Goal: Transaction & Acquisition: Purchase product/service

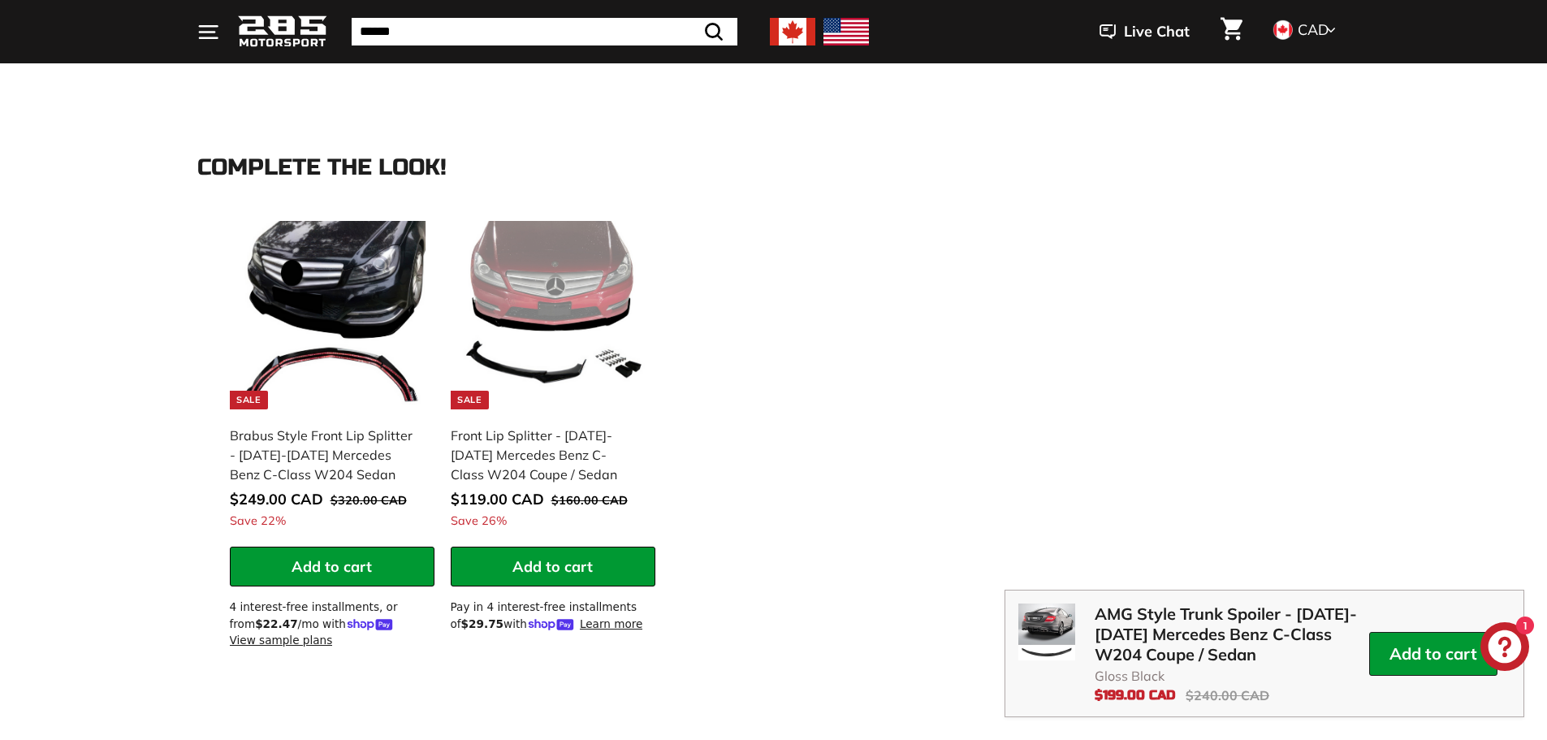
scroll to position [1441, 0]
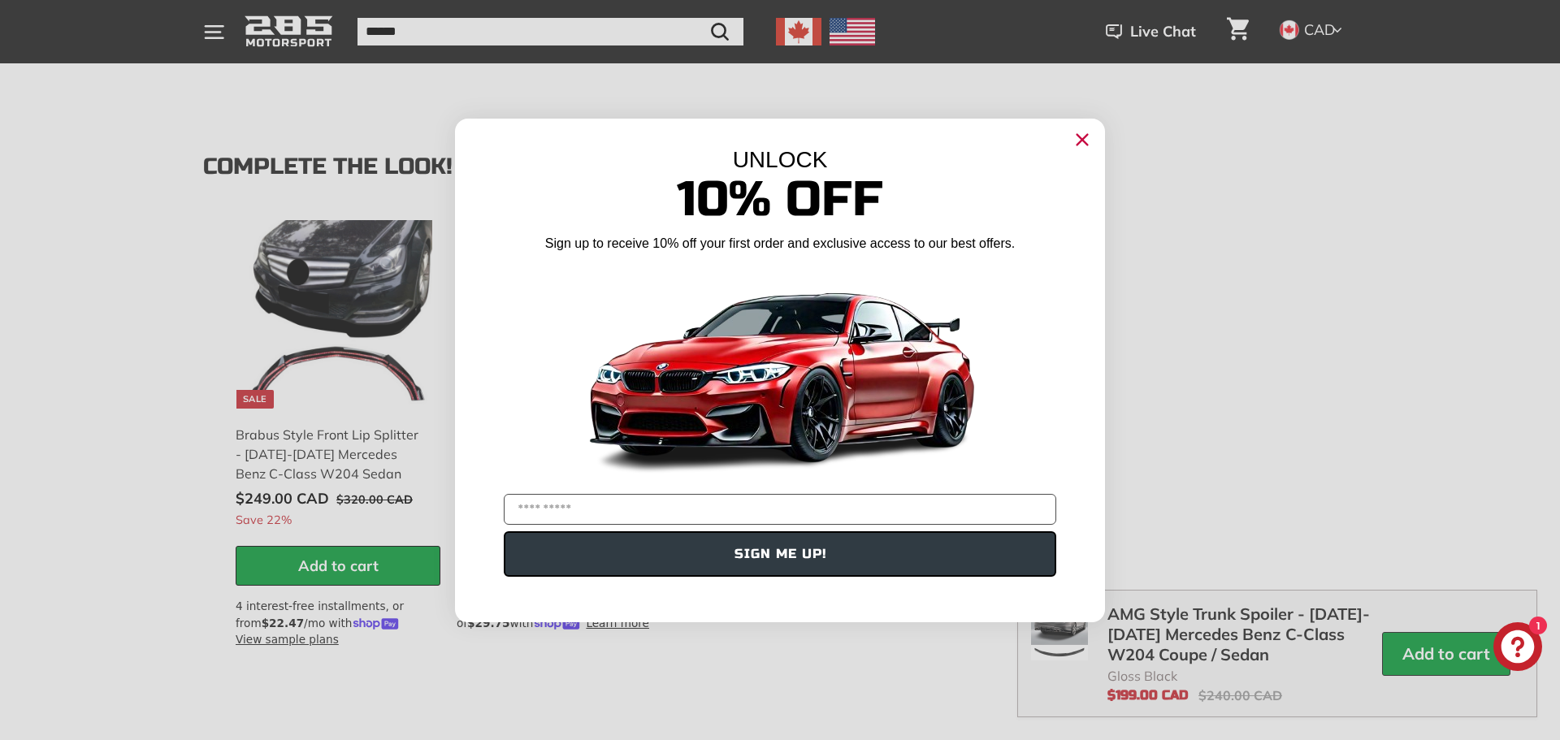
click at [1084, 140] on icon "Close dialog" at bounding box center [1082, 139] width 11 height 11
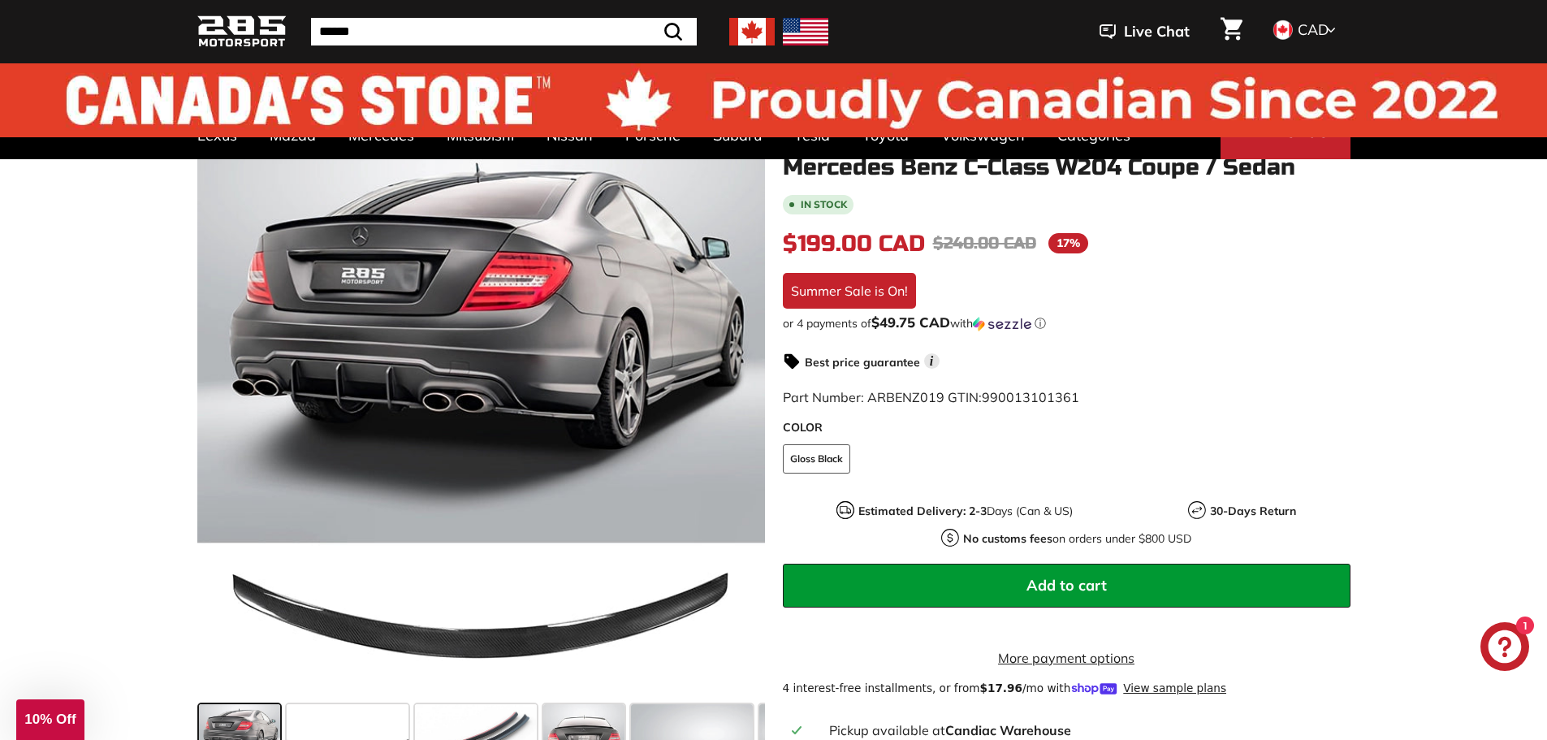
scroll to position [0, 0]
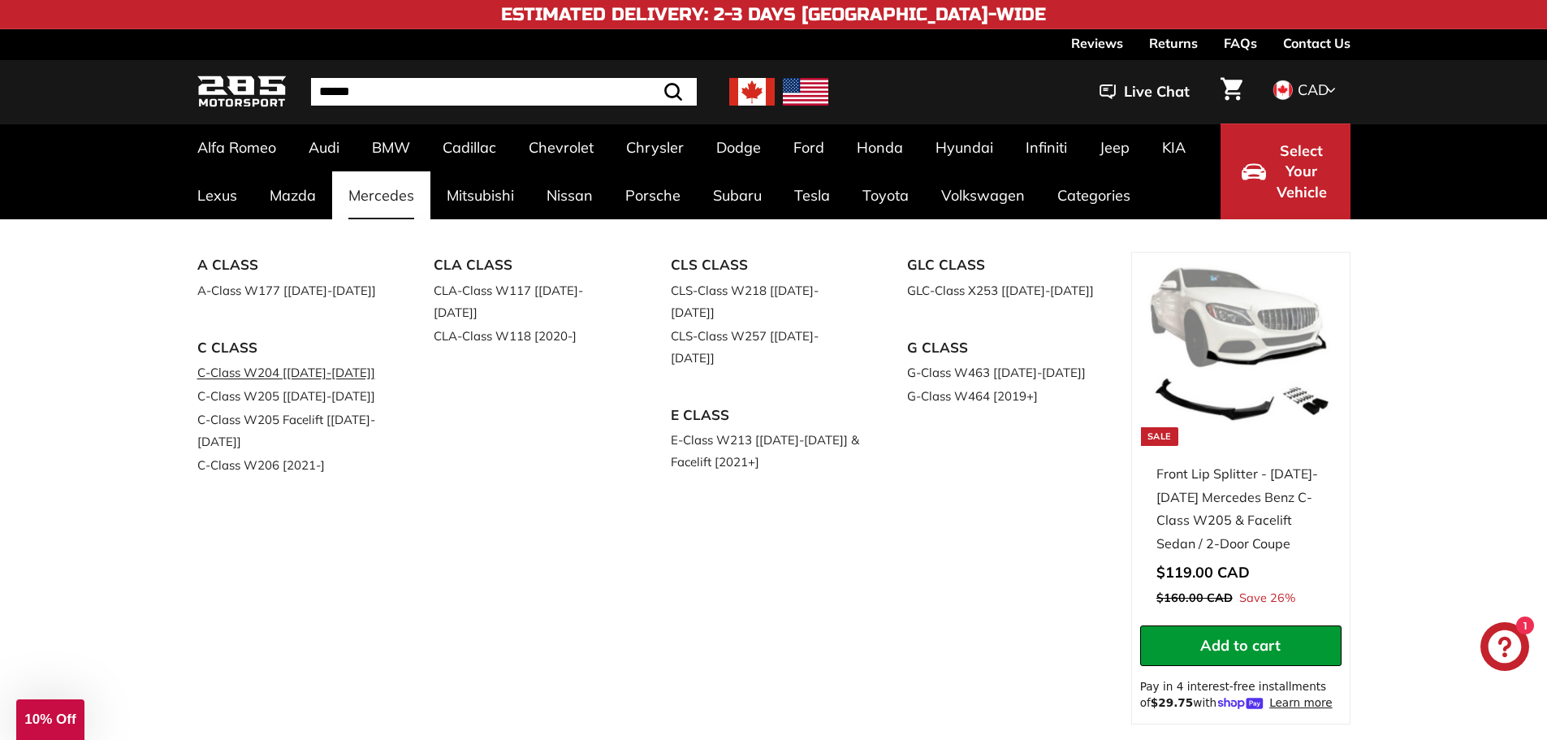
click at [312, 377] on link "C-Class W204 [[DATE]-[DATE]]" at bounding box center [293, 373] width 192 height 24
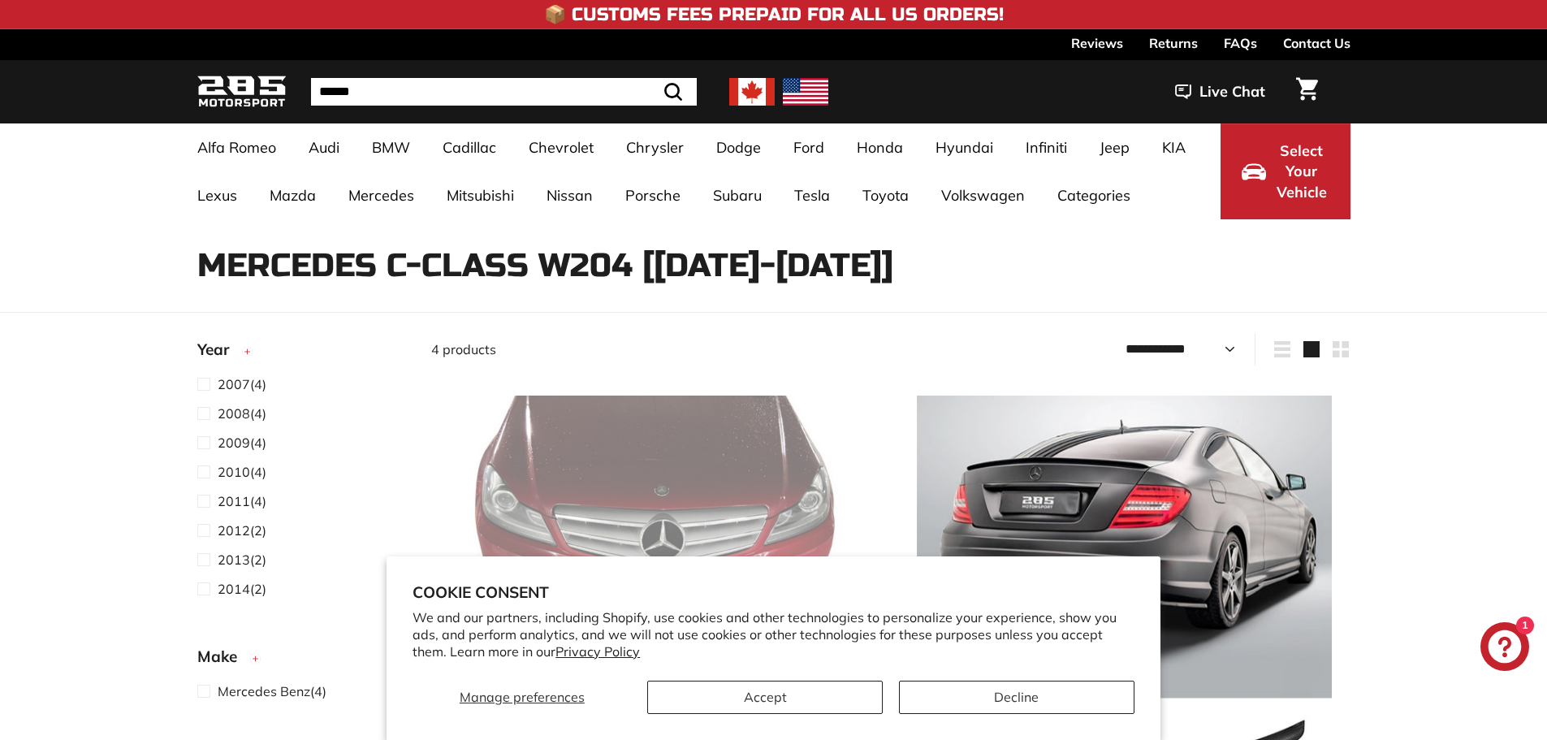
select select "**********"
click at [206, 591] on span at bounding box center [207, 588] width 20 height 19
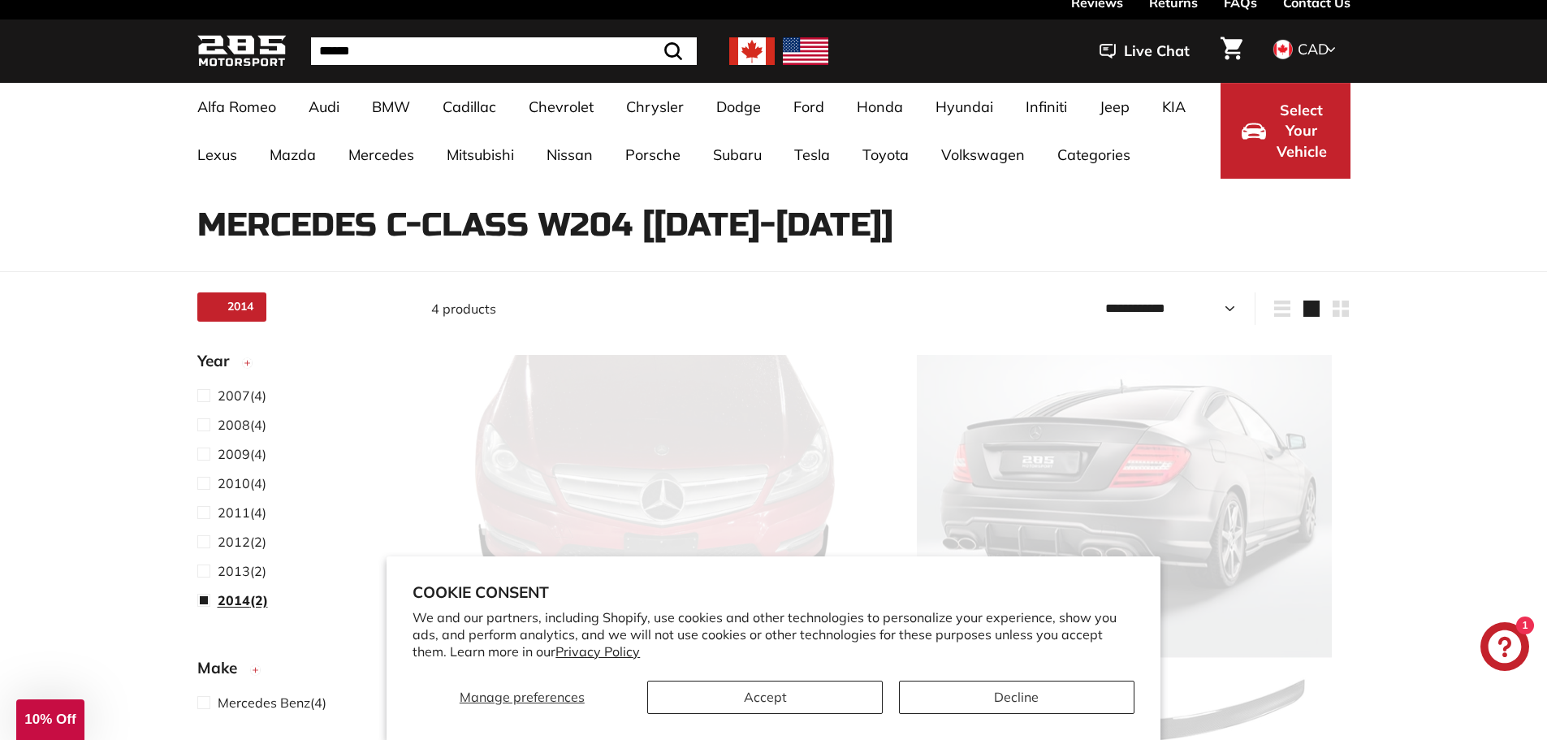
scroll to position [42, 0]
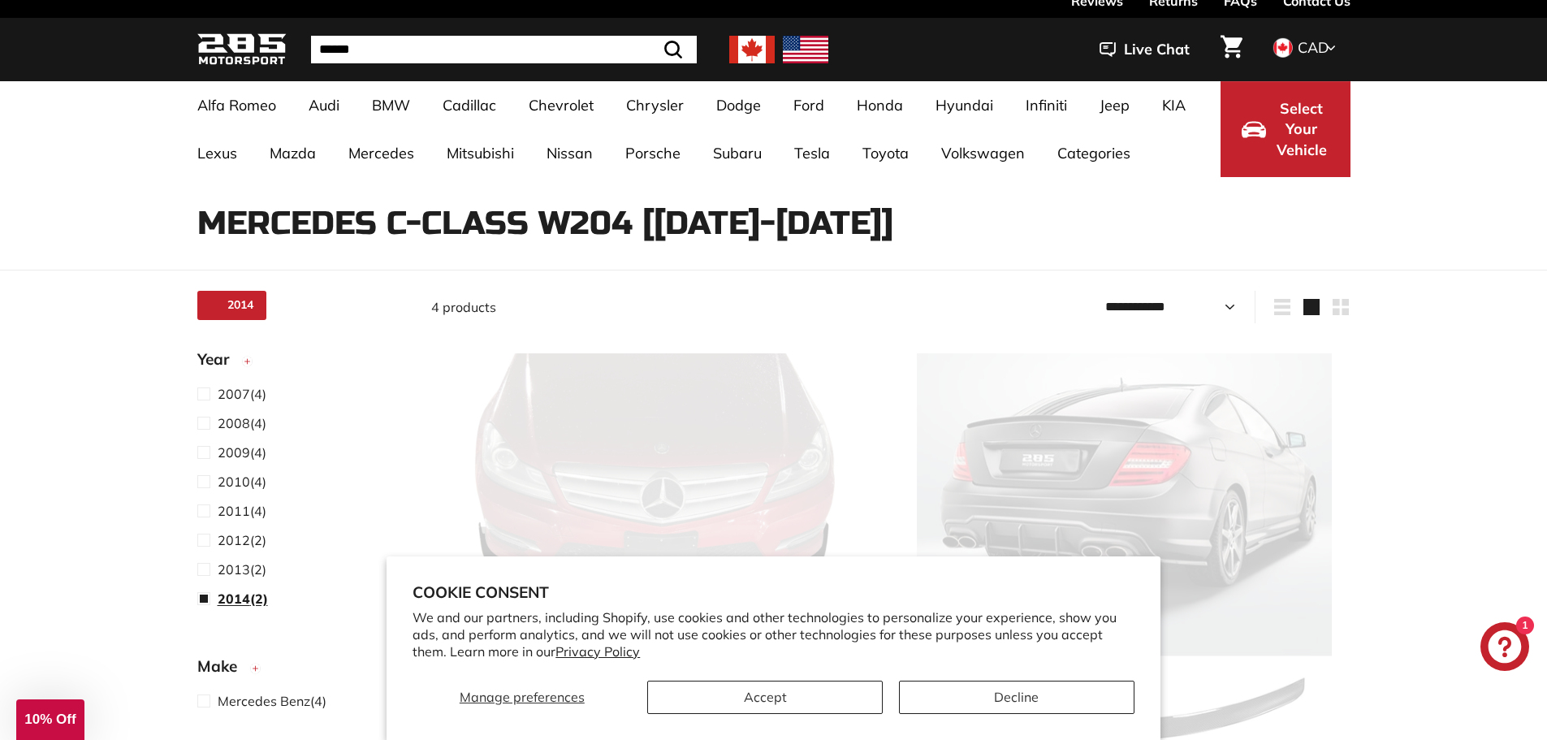
select select "**********"
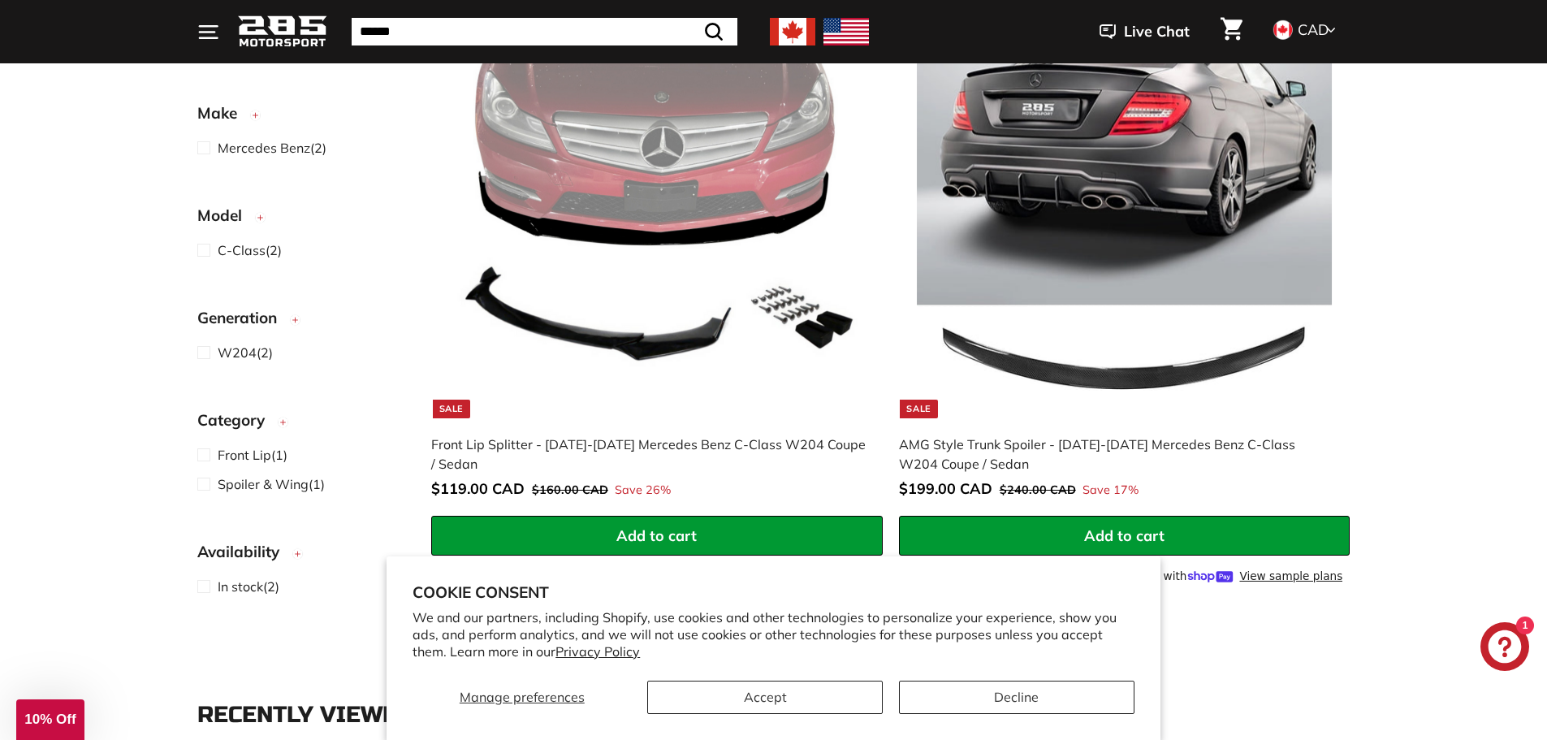
scroll to position [394, 0]
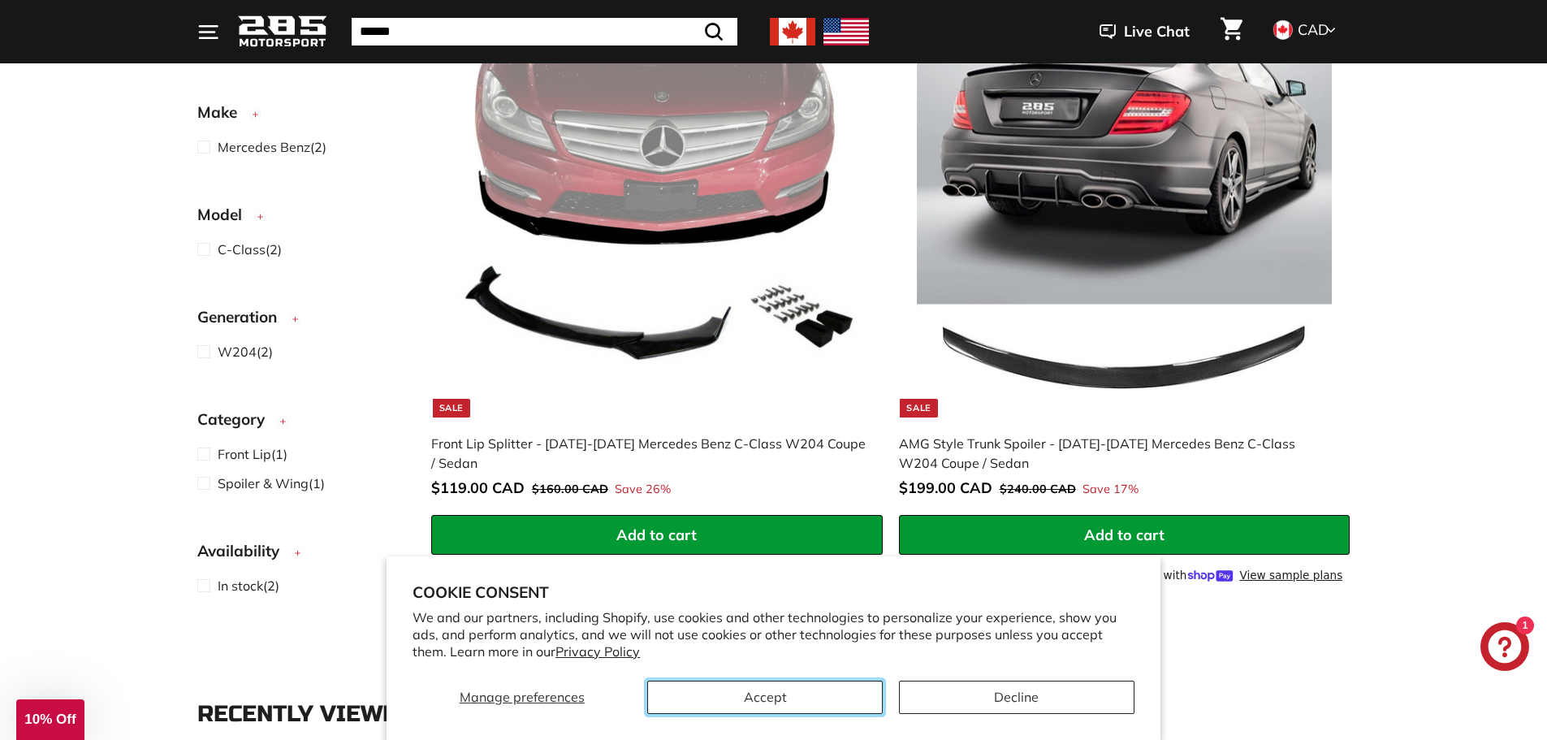
click at [831, 691] on button "Accept" at bounding box center [765, 697] width 236 height 33
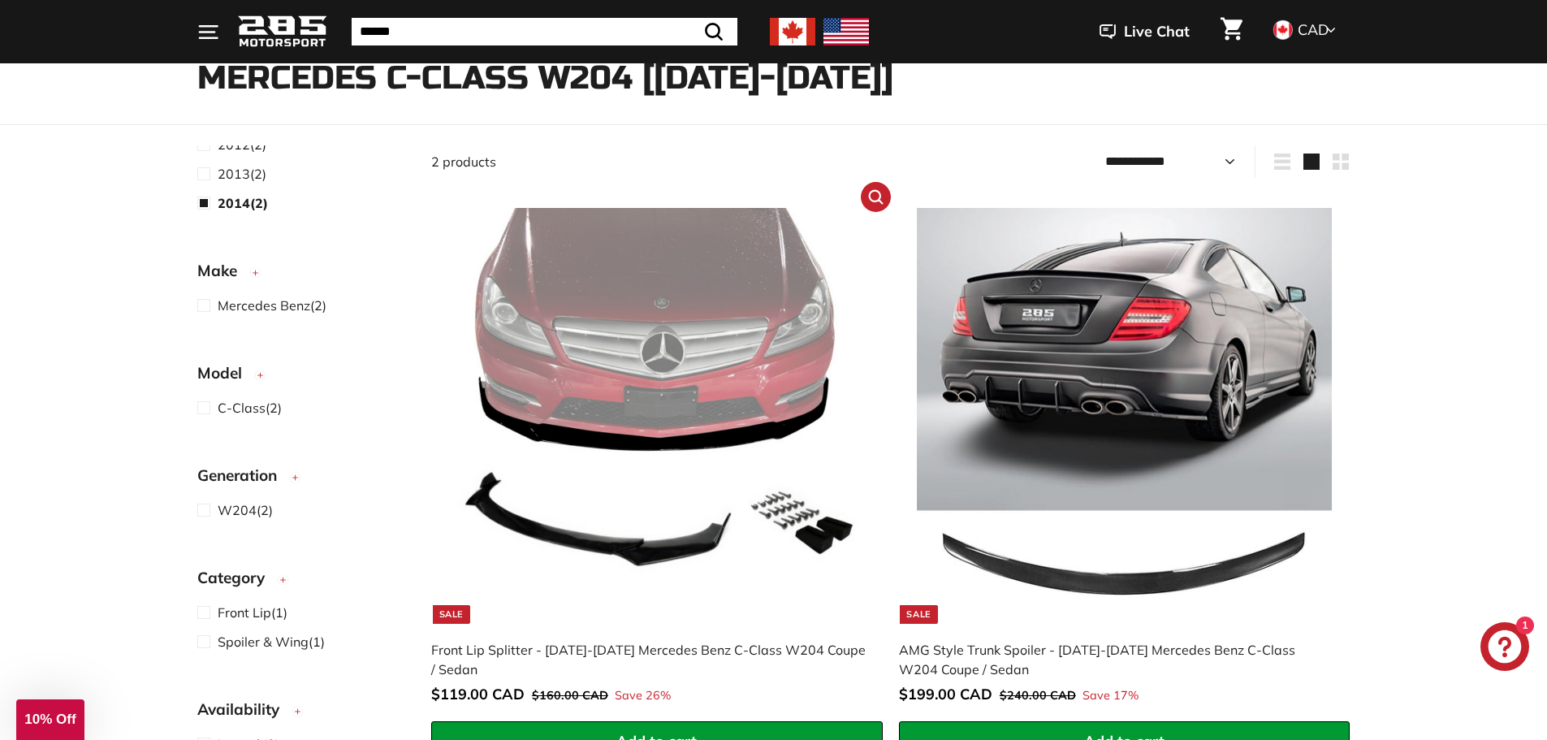
scroll to position [179, 0]
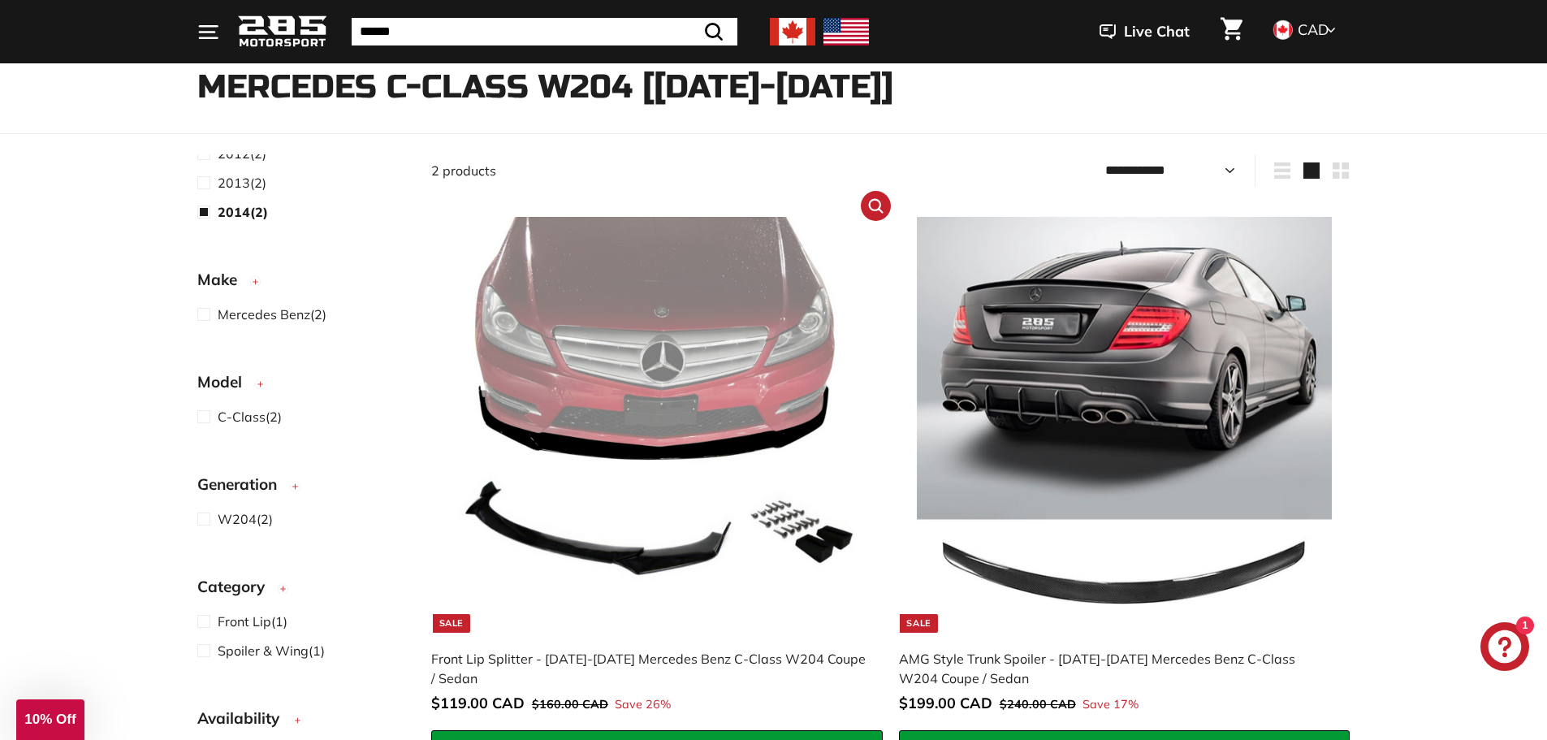
click at [706, 387] on img at bounding box center [656, 424] width 415 height 415
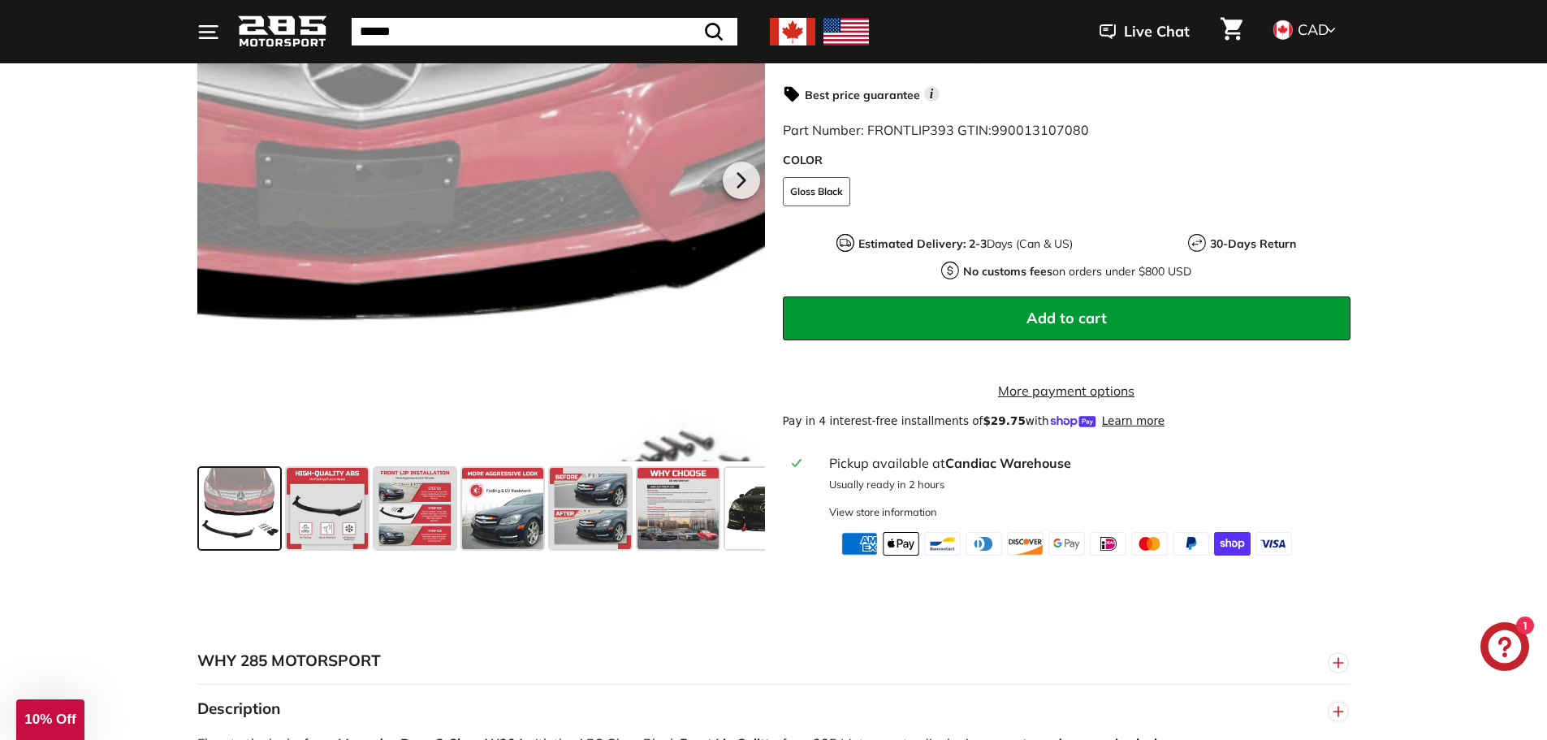
scroll to position [450, 0]
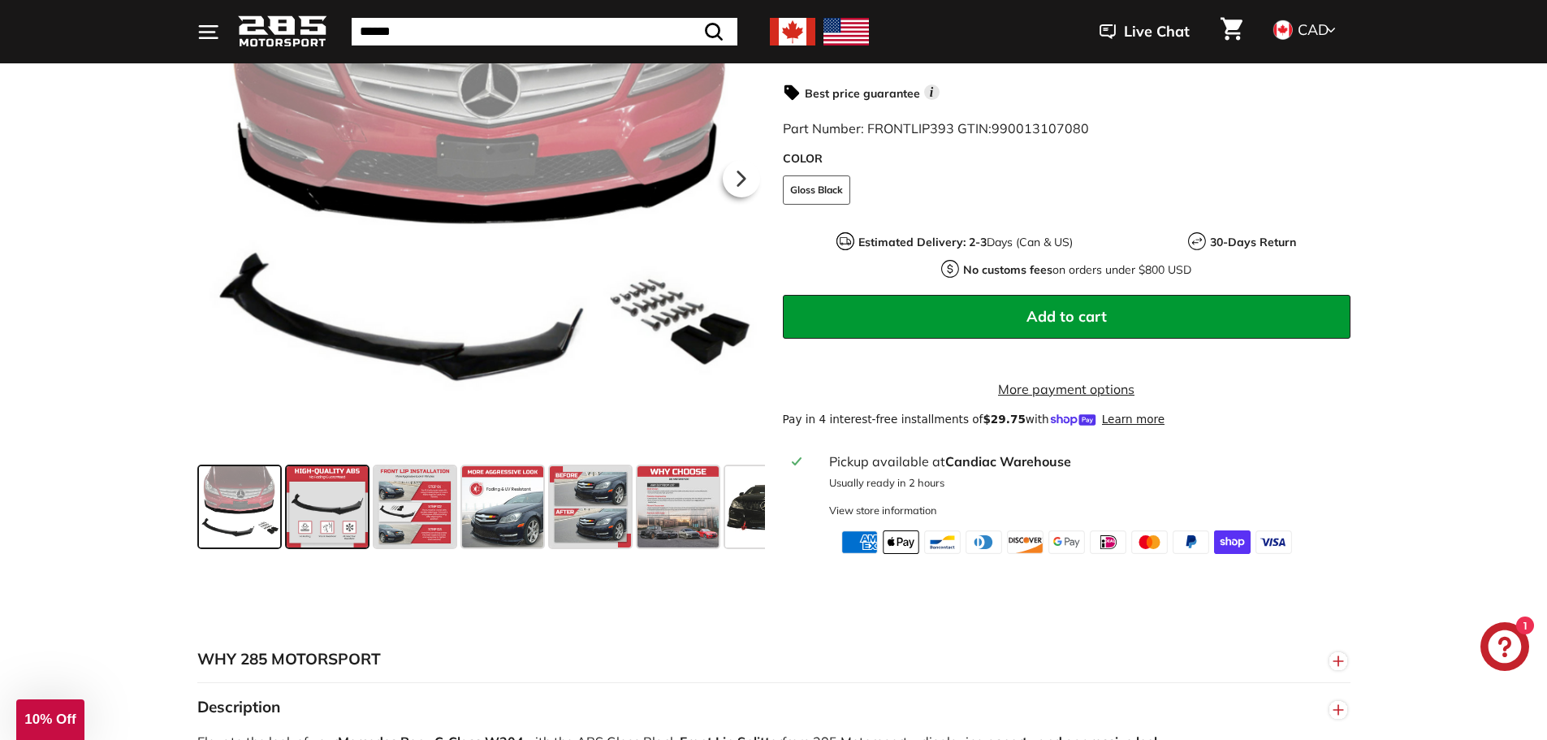
click at [331, 534] on span at bounding box center [327, 506] width 81 height 81
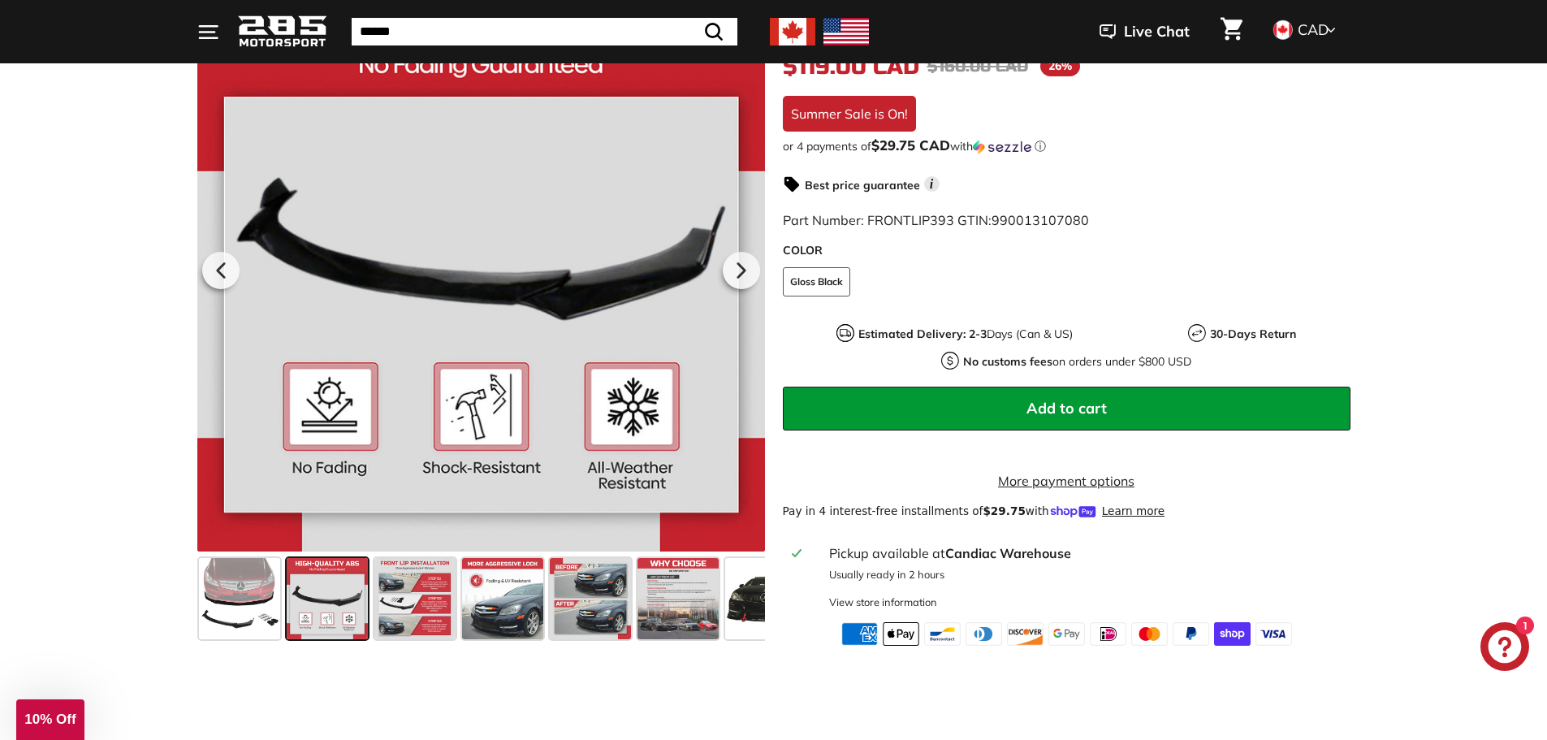
scroll to position [357, 0]
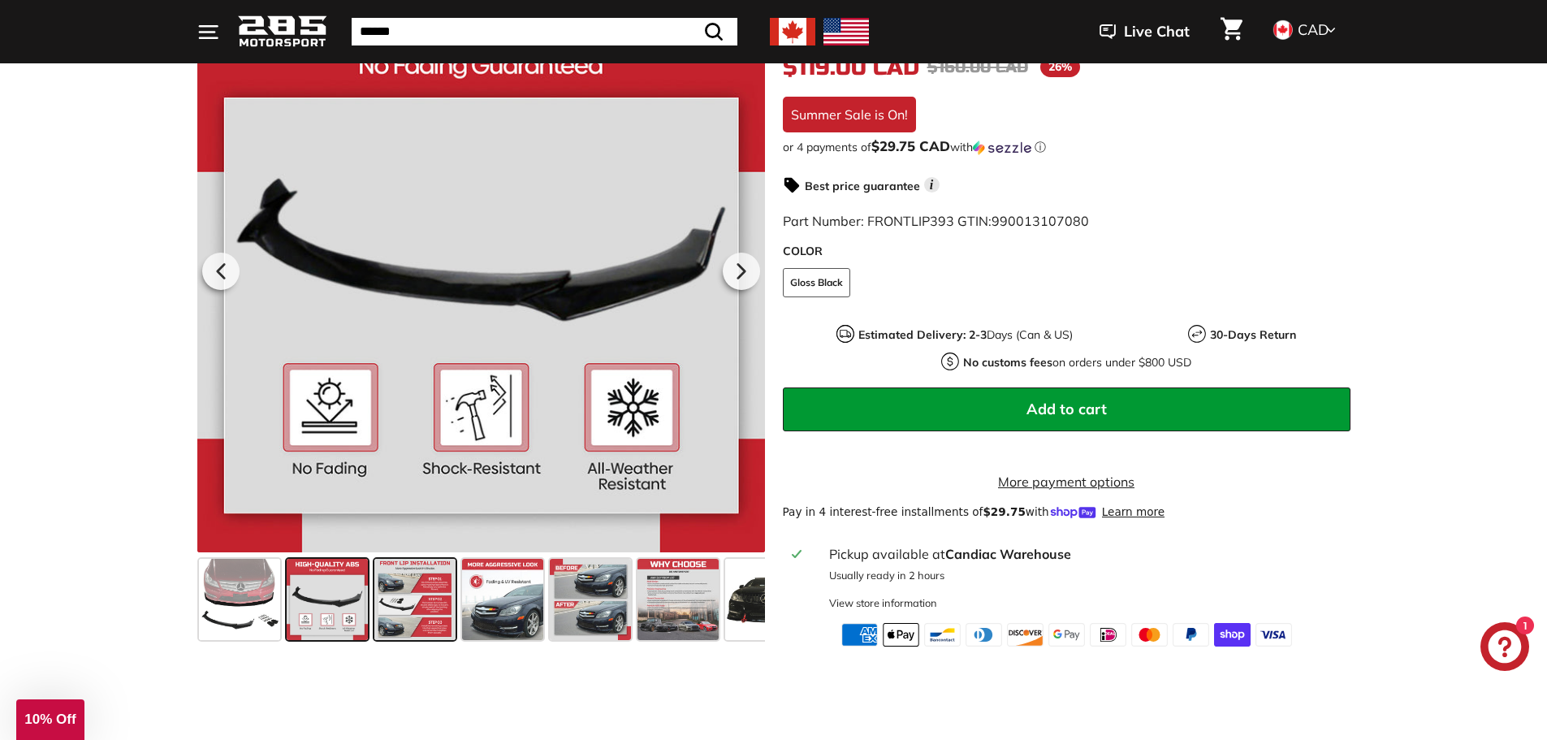
click at [426, 637] on span at bounding box center [414, 599] width 81 height 81
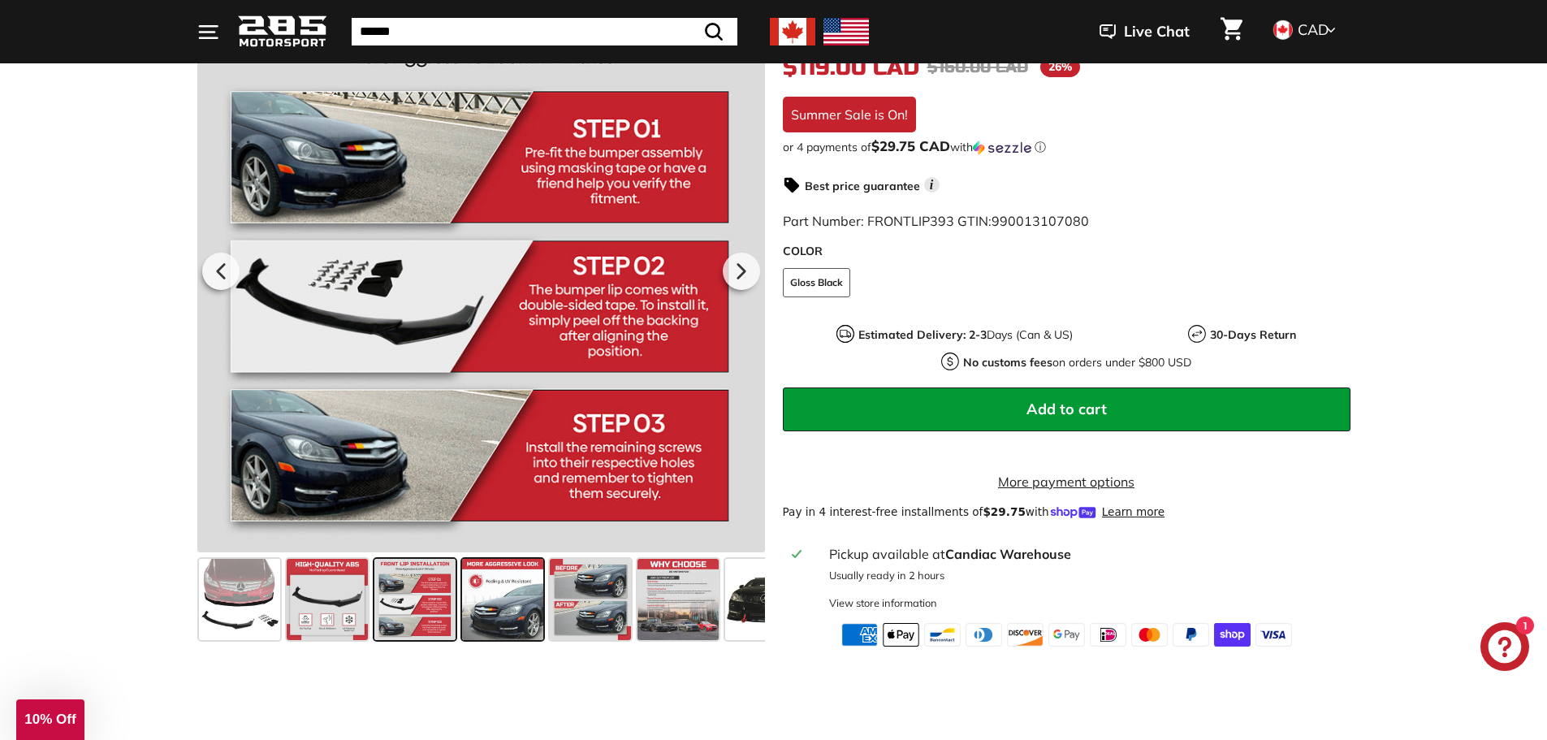
click at [481, 638] on span at bounding box center [502, 599] width 81 height 81
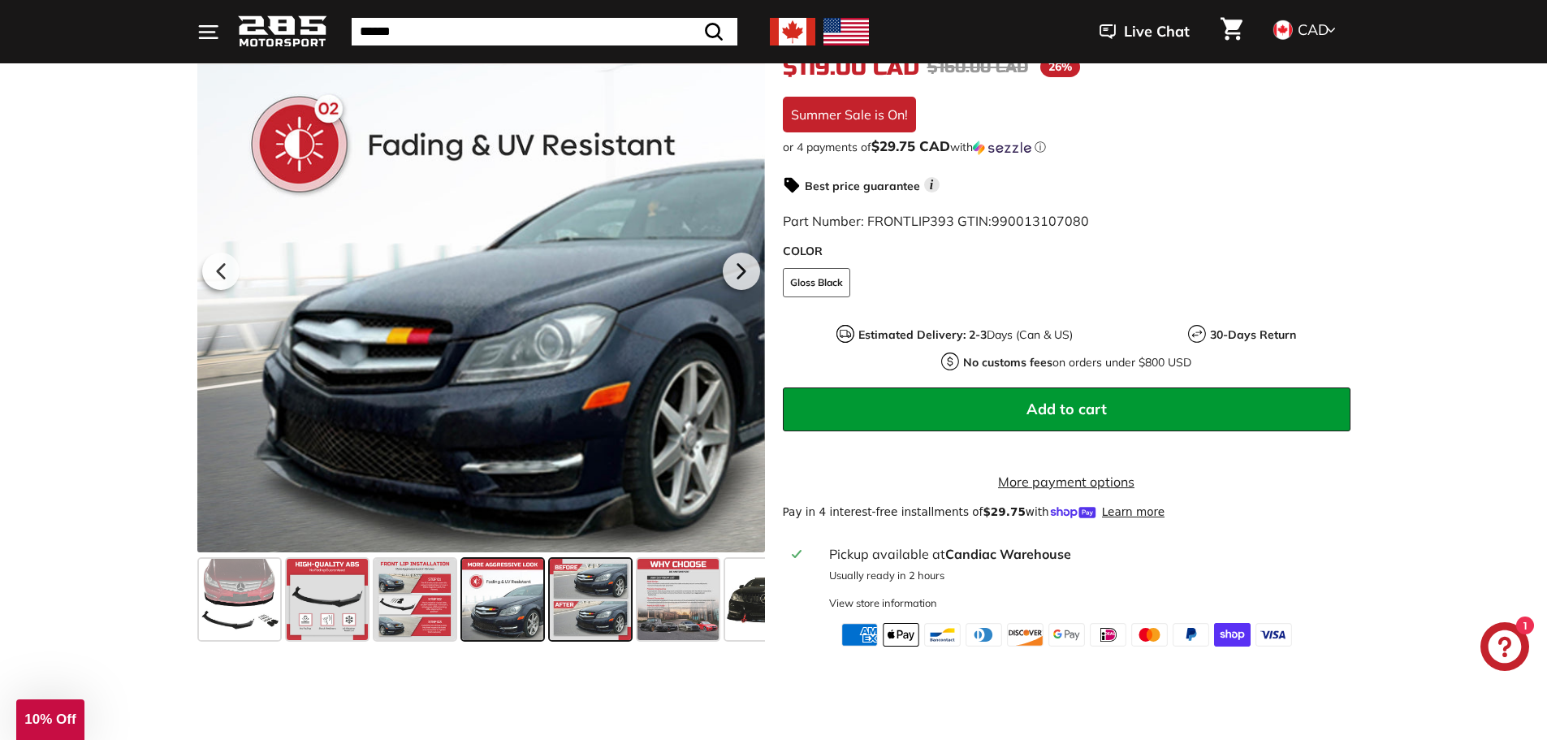
click at [554, 638] on span at bounding box center [590, 599] width 81 height 81
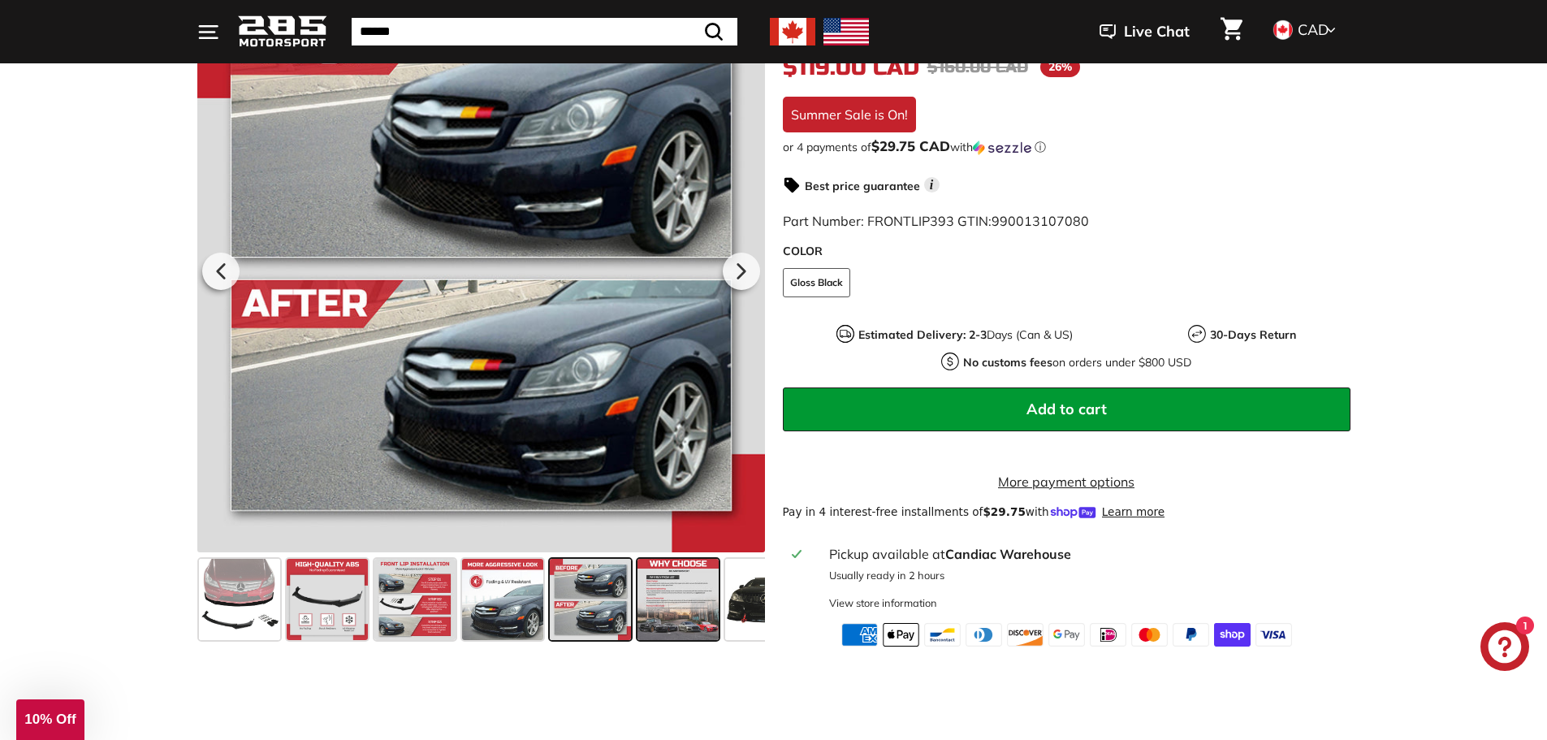
click at [667, 630] on span at bounding box center [678, 599] width 81 height 81
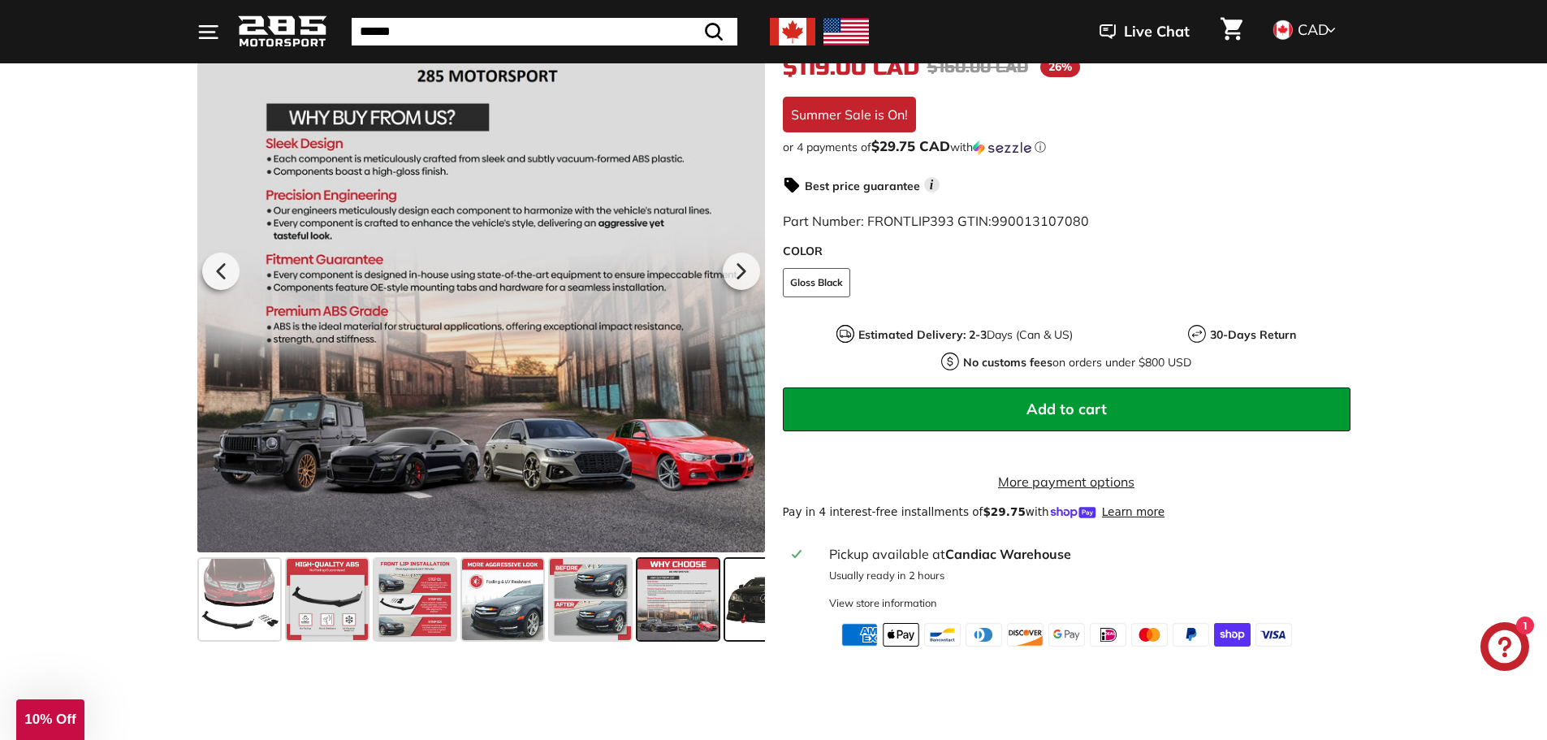
click at [745, 639] on span at bounding box center [765, 599] width 81 height 81
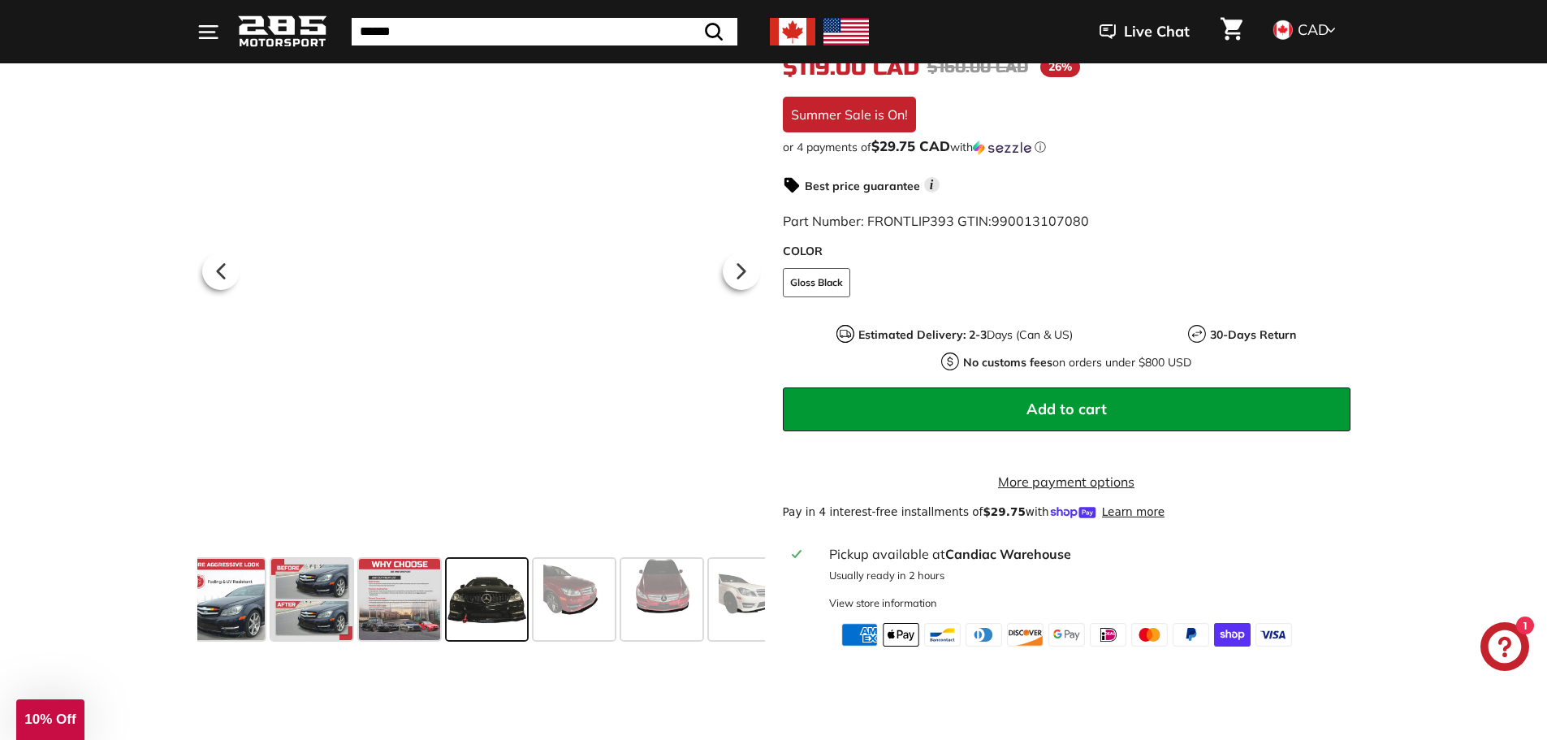
scroll to position [0, 285]
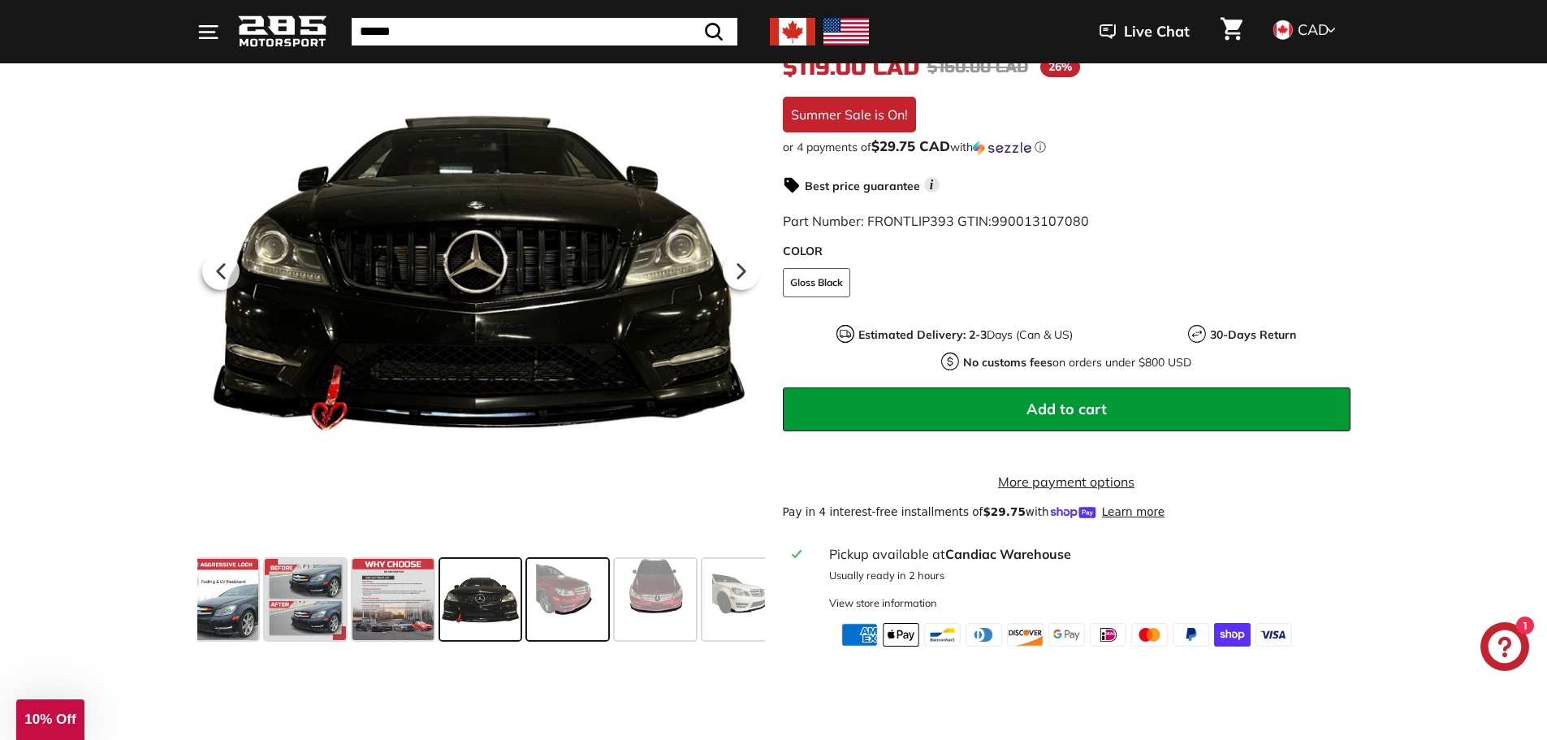
click at [599, 620] on span at bounding box center [567, 599] width 81 height 81
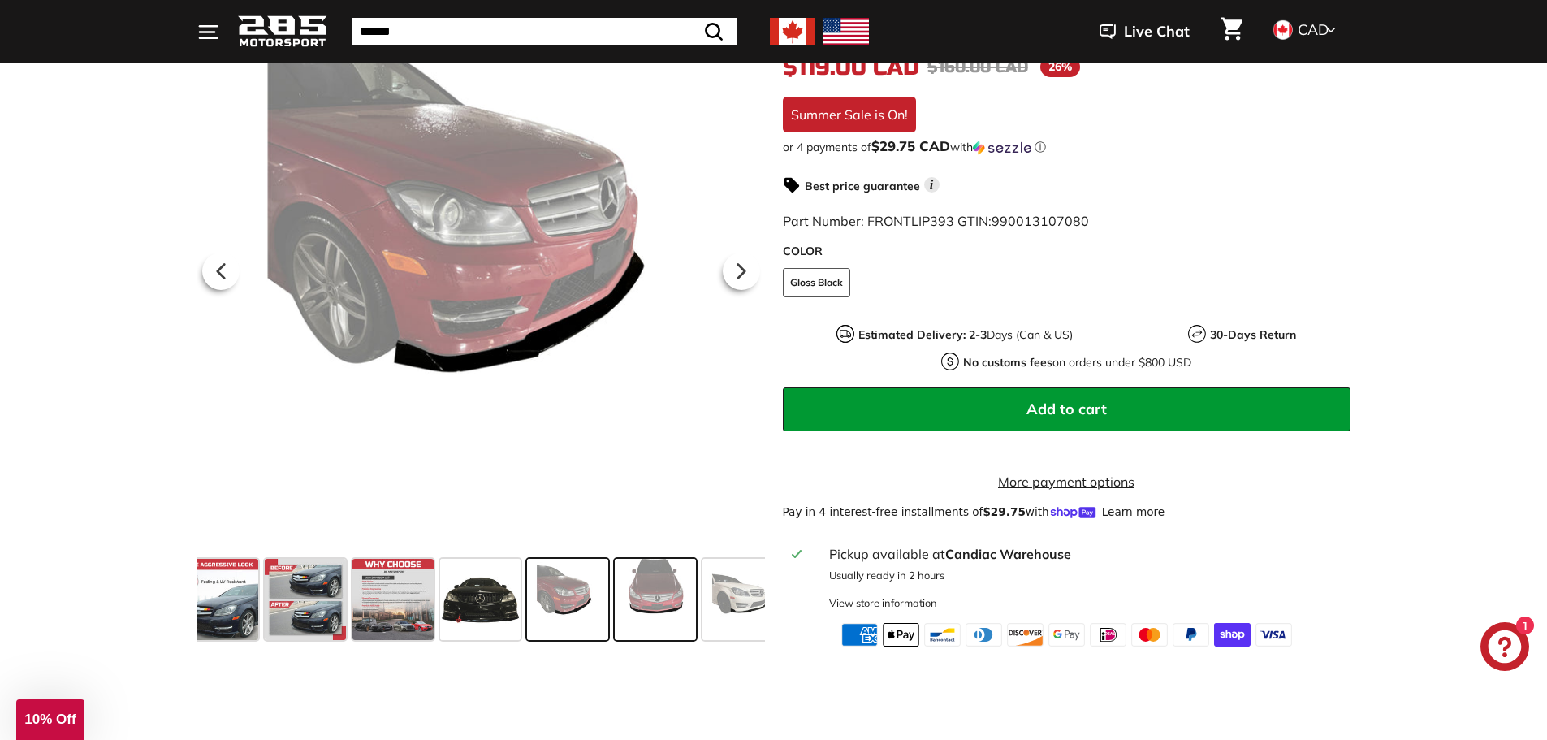
click at [645, 624] on span at bounding box center [655, 599] width 81 height 81
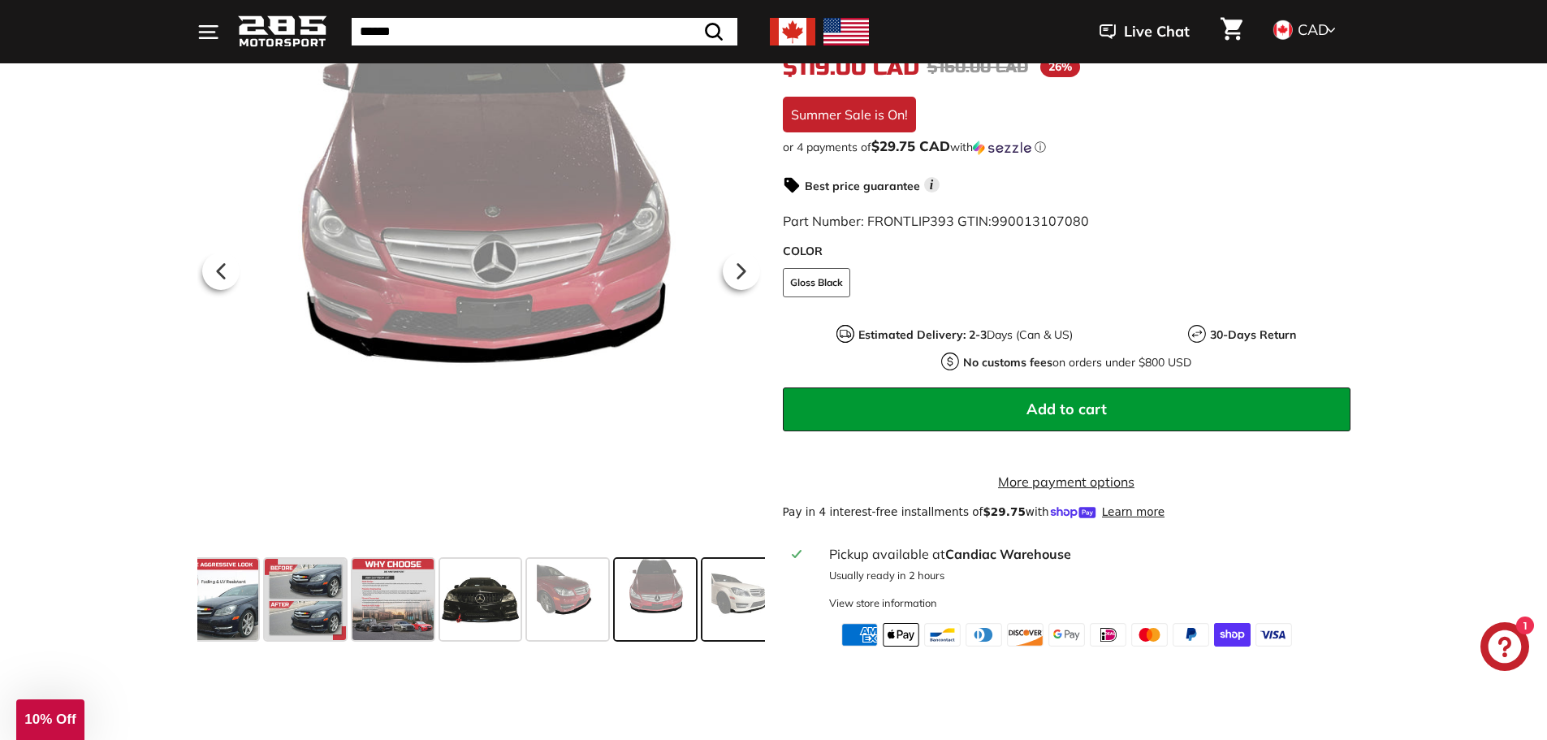
click at [716, 625] on span at bounding box center [743, 599] width 81 height 81
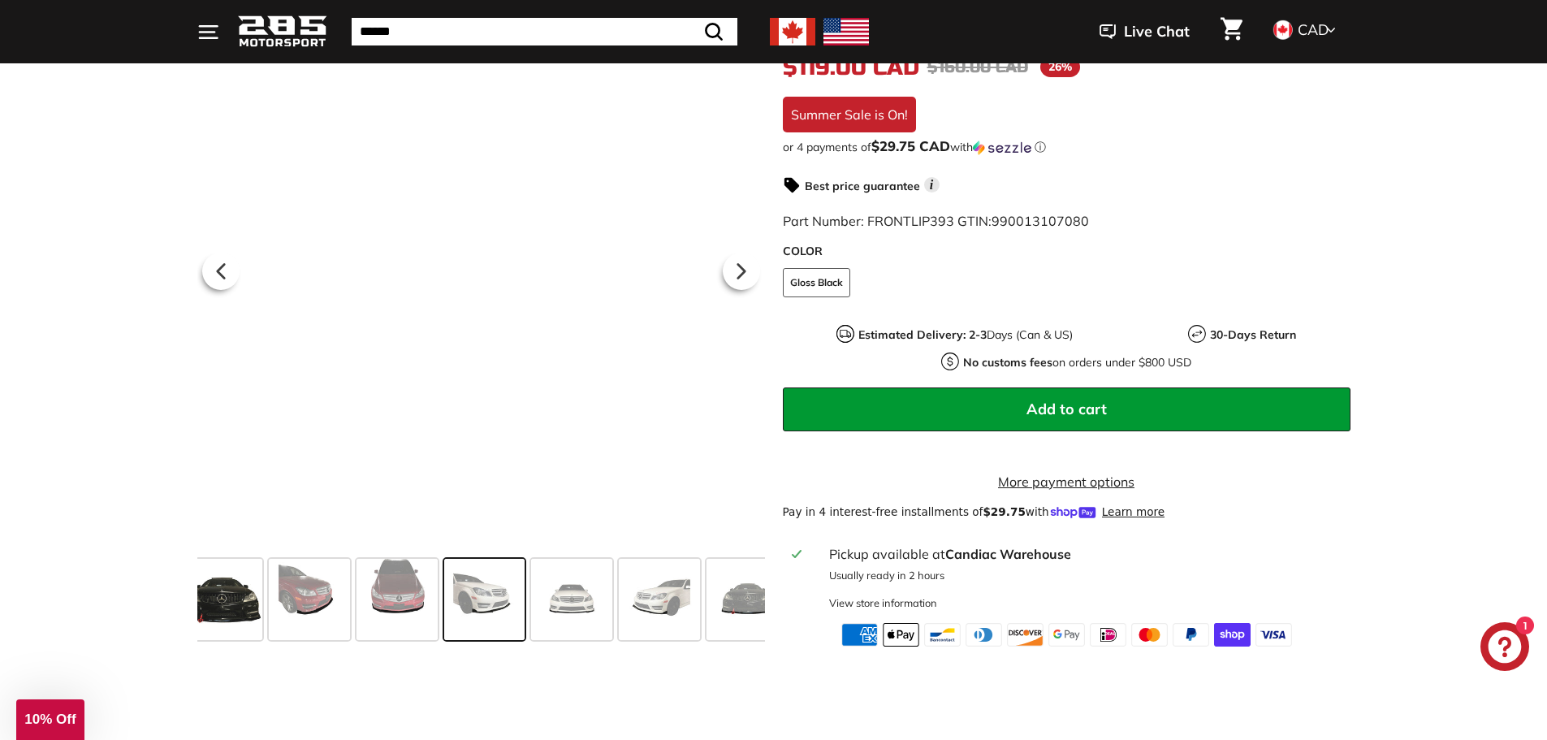
scroll to position [0, 547]
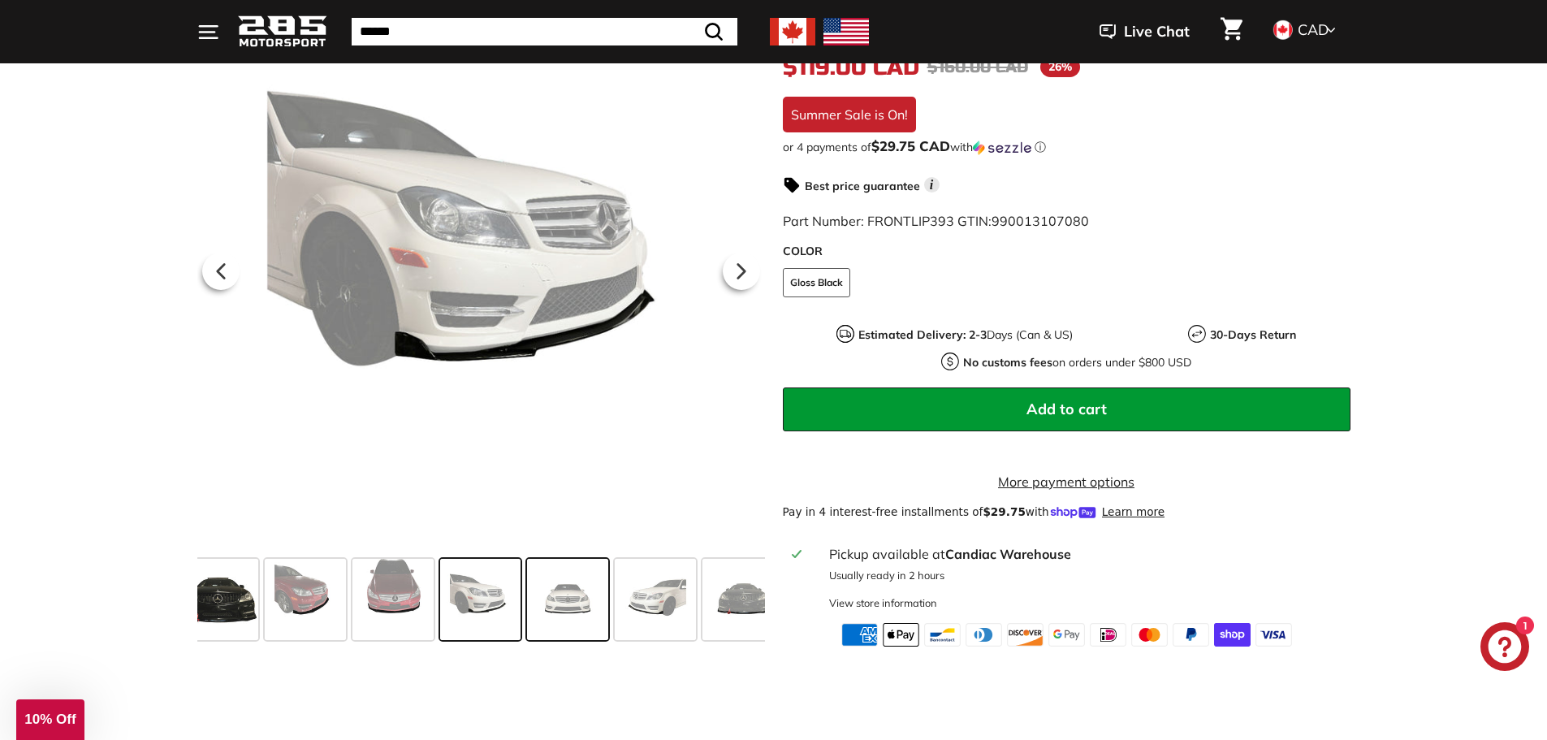
drag, startPoint x: 702, startPoint y: 625, endPoint x: 557, endPoint y: 655, distance: 147.7
click at [557, 647] on div at bounding box center [481, 599] width 568 height 94
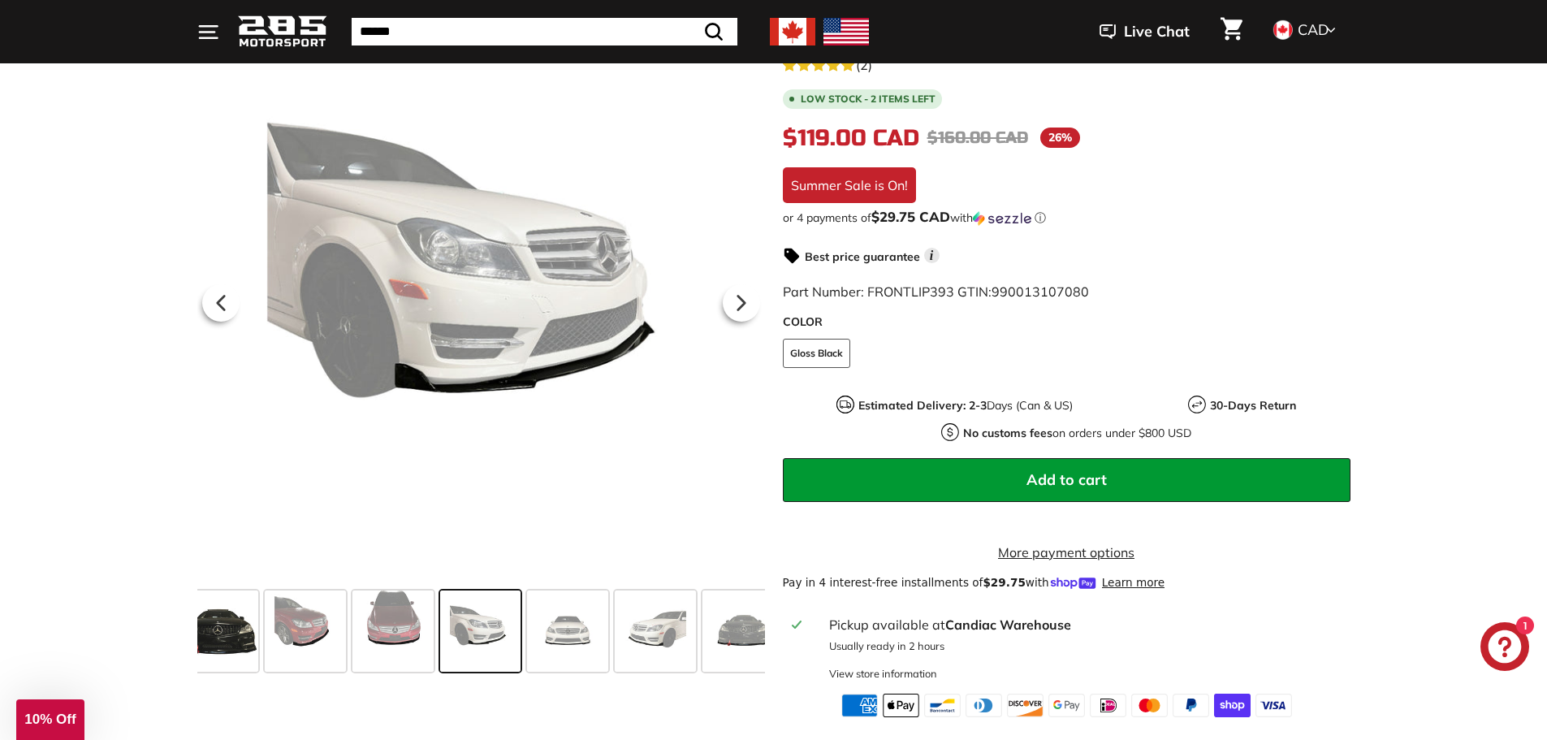
scroll to position [0, 0]
